Goal: Task Accomplishment & Management: Complete application form

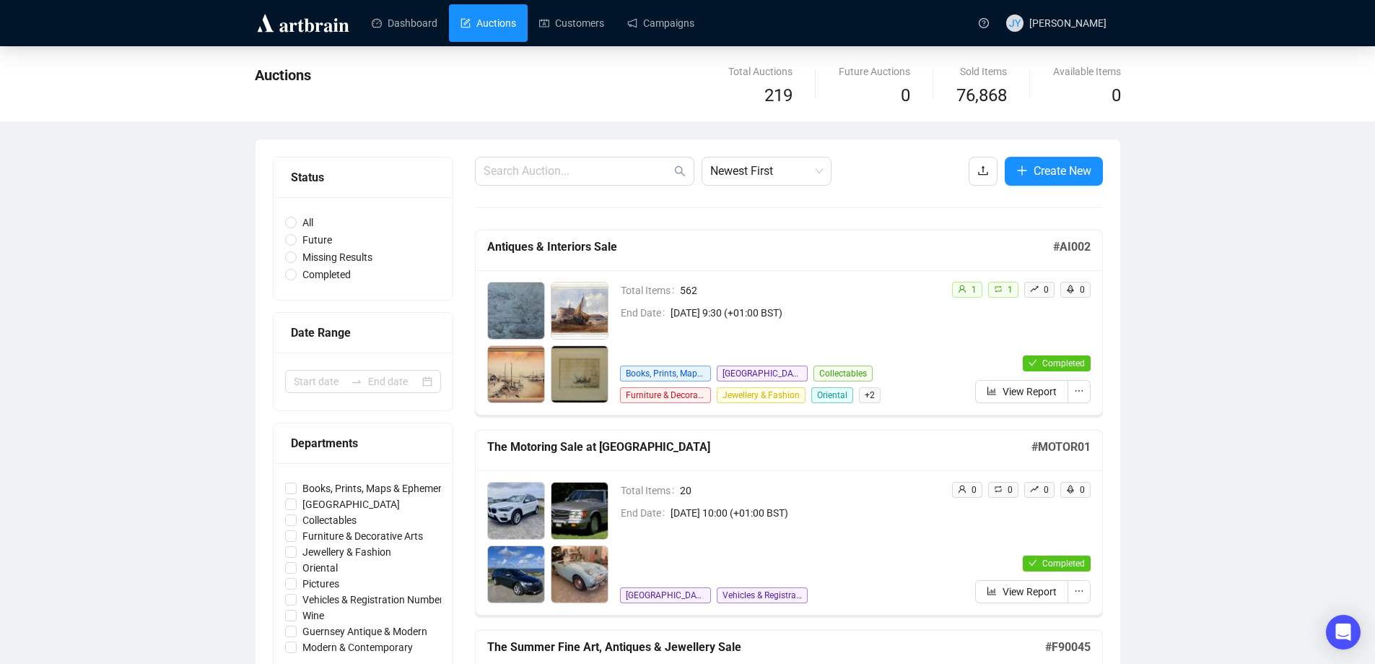
click at [482, 20] on link "Auctions" at bounding box center [489, 23] width 56 height 38
click at [1056, 173] on span "Create New" at bounding box center [1063, 171] width 58 height 18
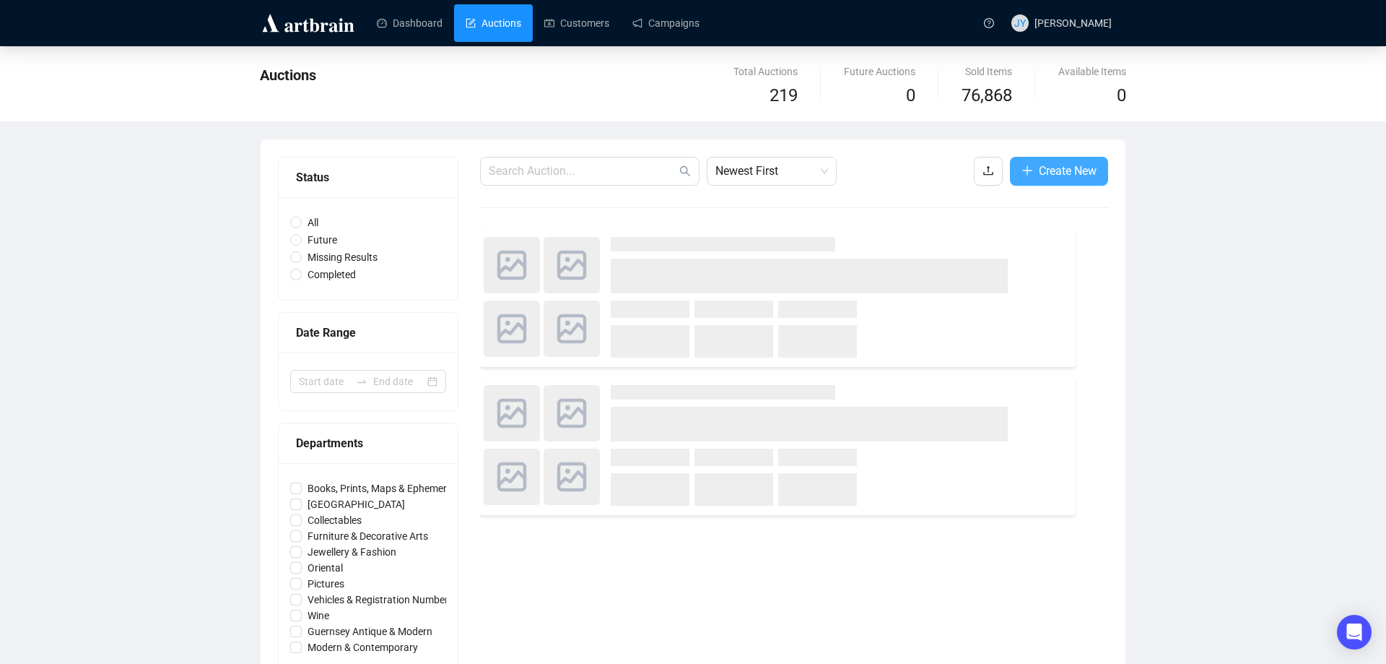
click at [1058, 171] on span "Create New" at bounding box center [1068, 171] width 58 height 18
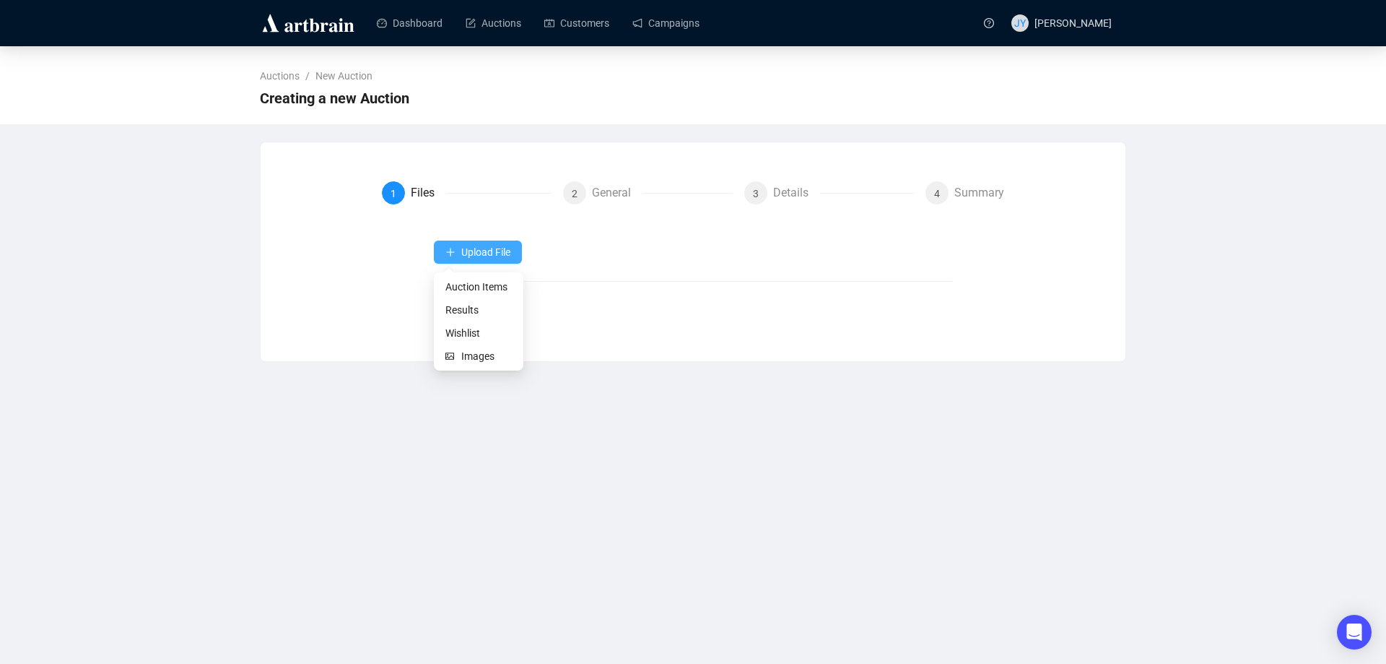
click at [480, 251] on span "Upload File" at bounding box center [485, 252] width 49 height 12
click at [481, 282] on span "Auction Items" at bounding box center [478, 287] width 66 height 16
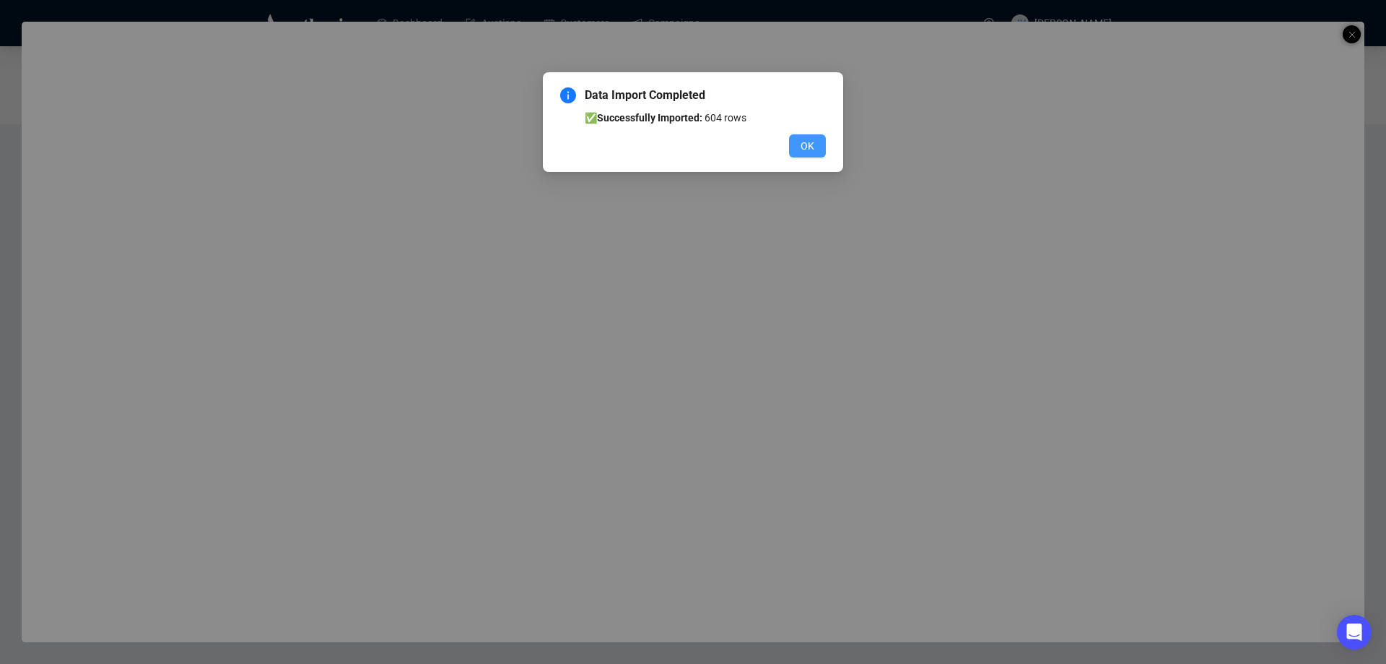
click at [809, 142] on span "OK" at bounding box center [808, 146] width 14 height 16
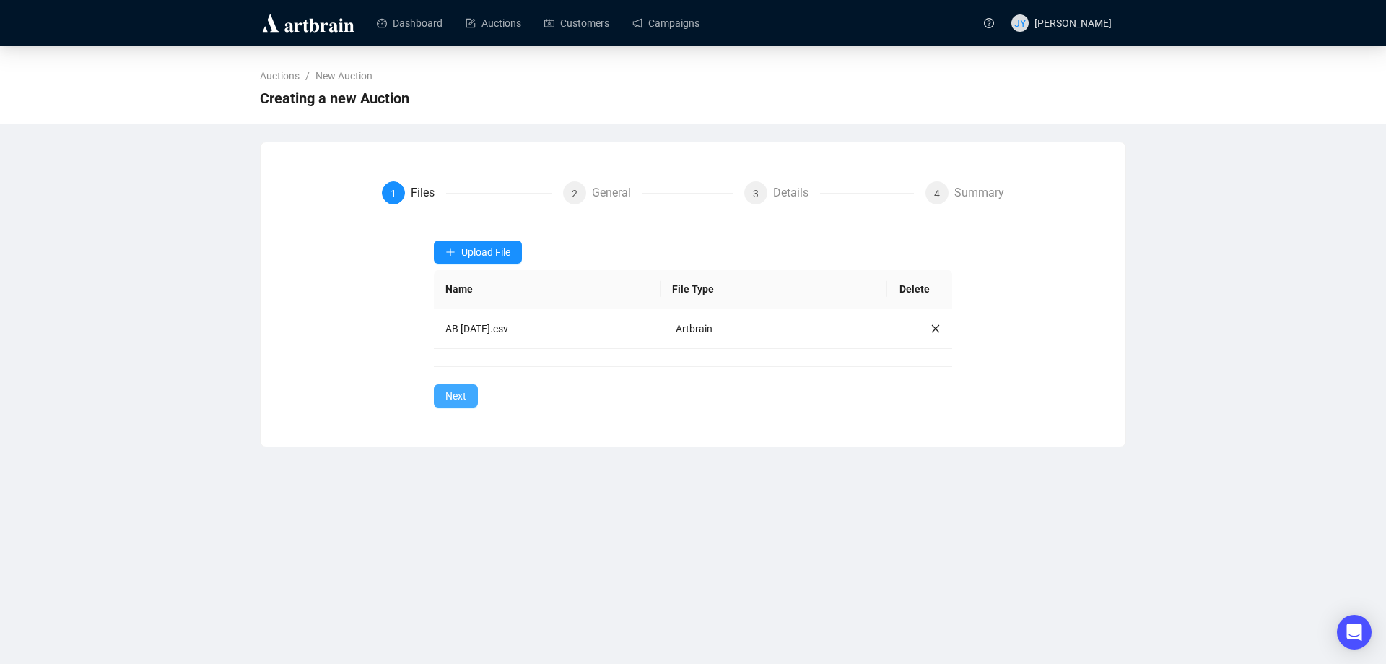
click at [456, 392] on span "Next" at bounding box center [455, 396] width 21 height 16
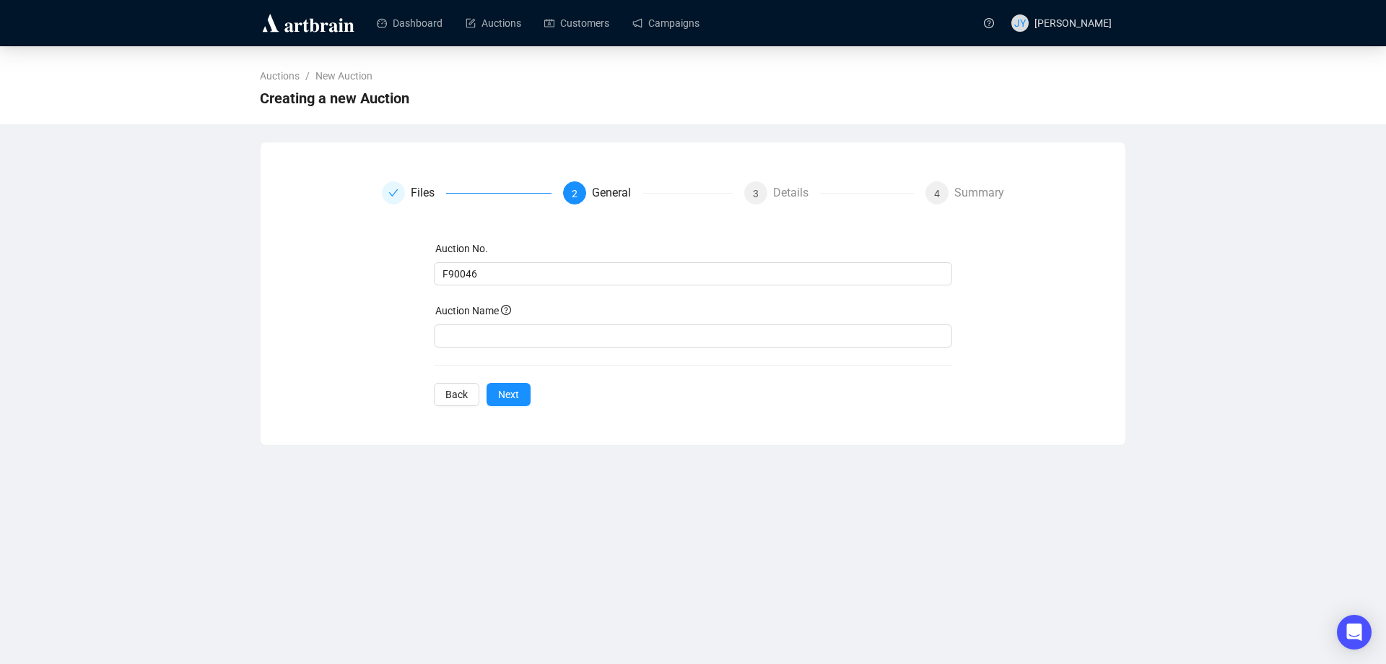
click at [474, 323] on div "Auction Name" at bounding box center [693, 314] width 519 height 22
click at [475, 332] on input "text" at bounding box center [693, 335] width 519 height 23
drag, startPoint x: 490, startPoint y: 337, endPoint x: 488, endPoint y: 282, distance: 55.6
click at [490, 331] on input "The Spring Fine Art, Antiques & Jewellery Sale" at bounding box center [693, 335] width 519 height 23
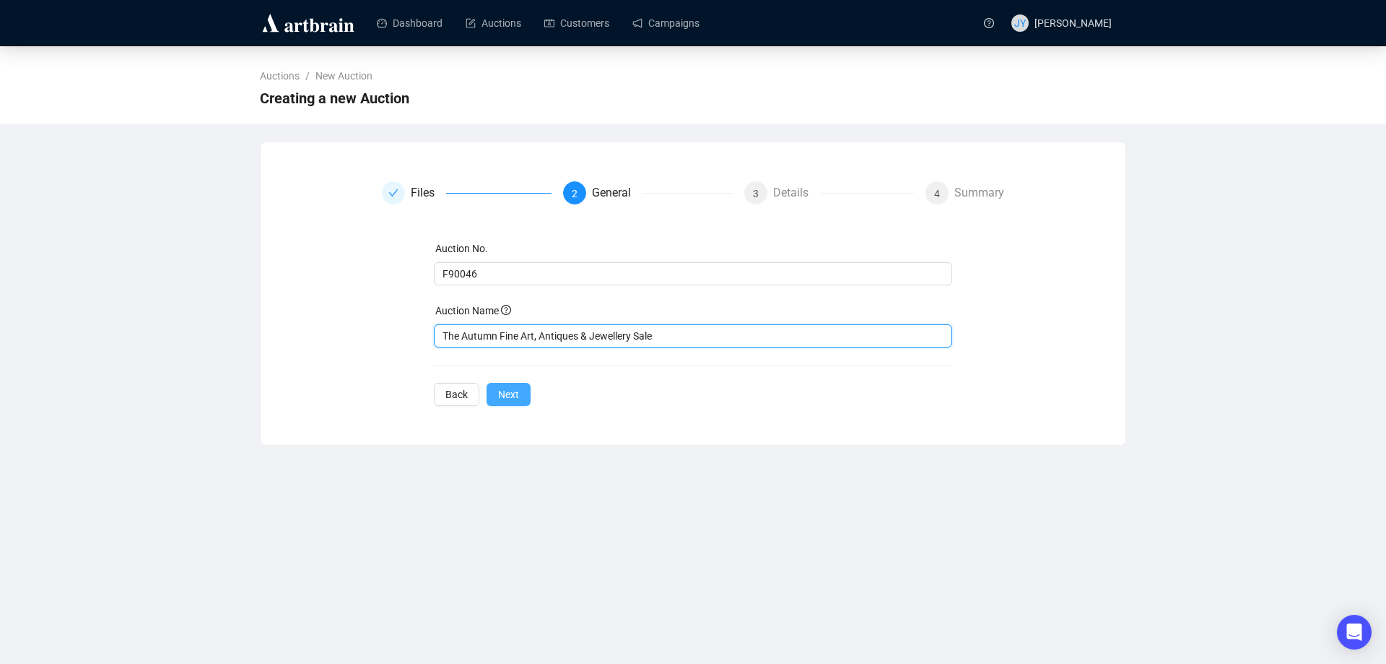
type input "The Autumn Fine Art, Antiques & Jewellery Sale"
click at [504, 389] on span "Next" at bounding box center [508, 394] width 21 height 16
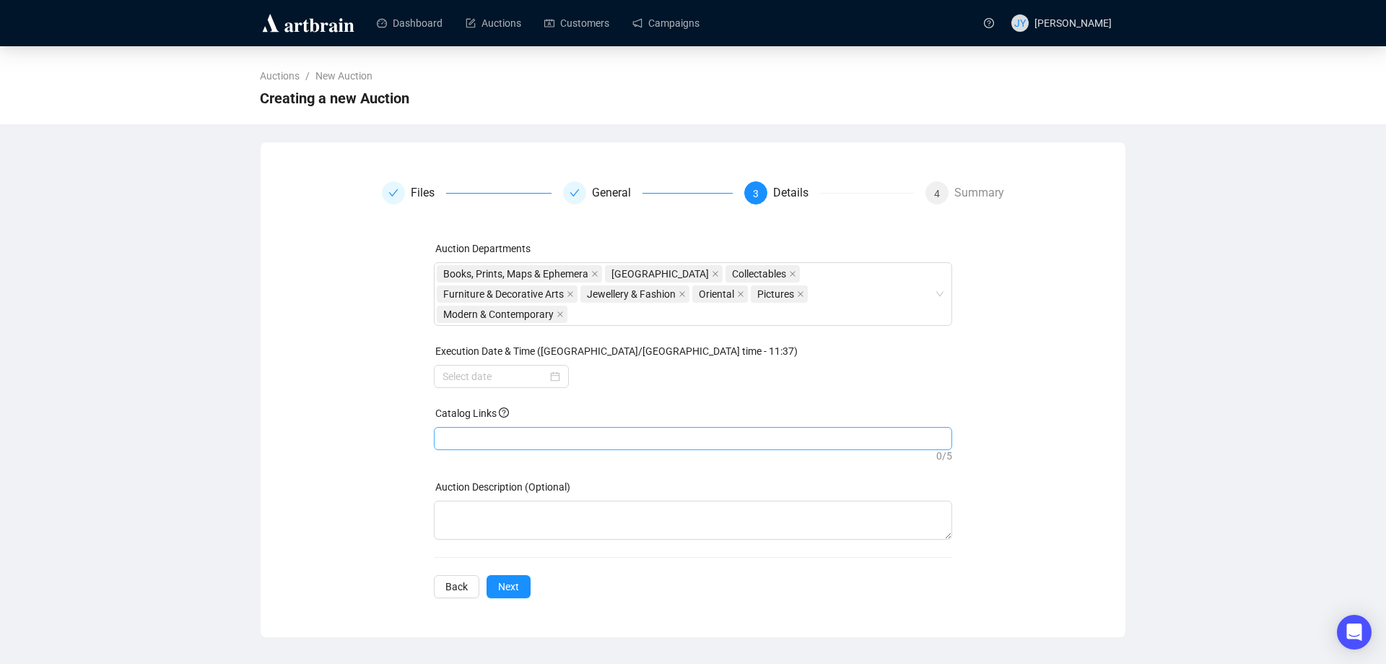
click at [581, 428] on div at bounding box center [693, 438] width 513 height 20
